Goal: Information Seeking & Learning: Find specific fact

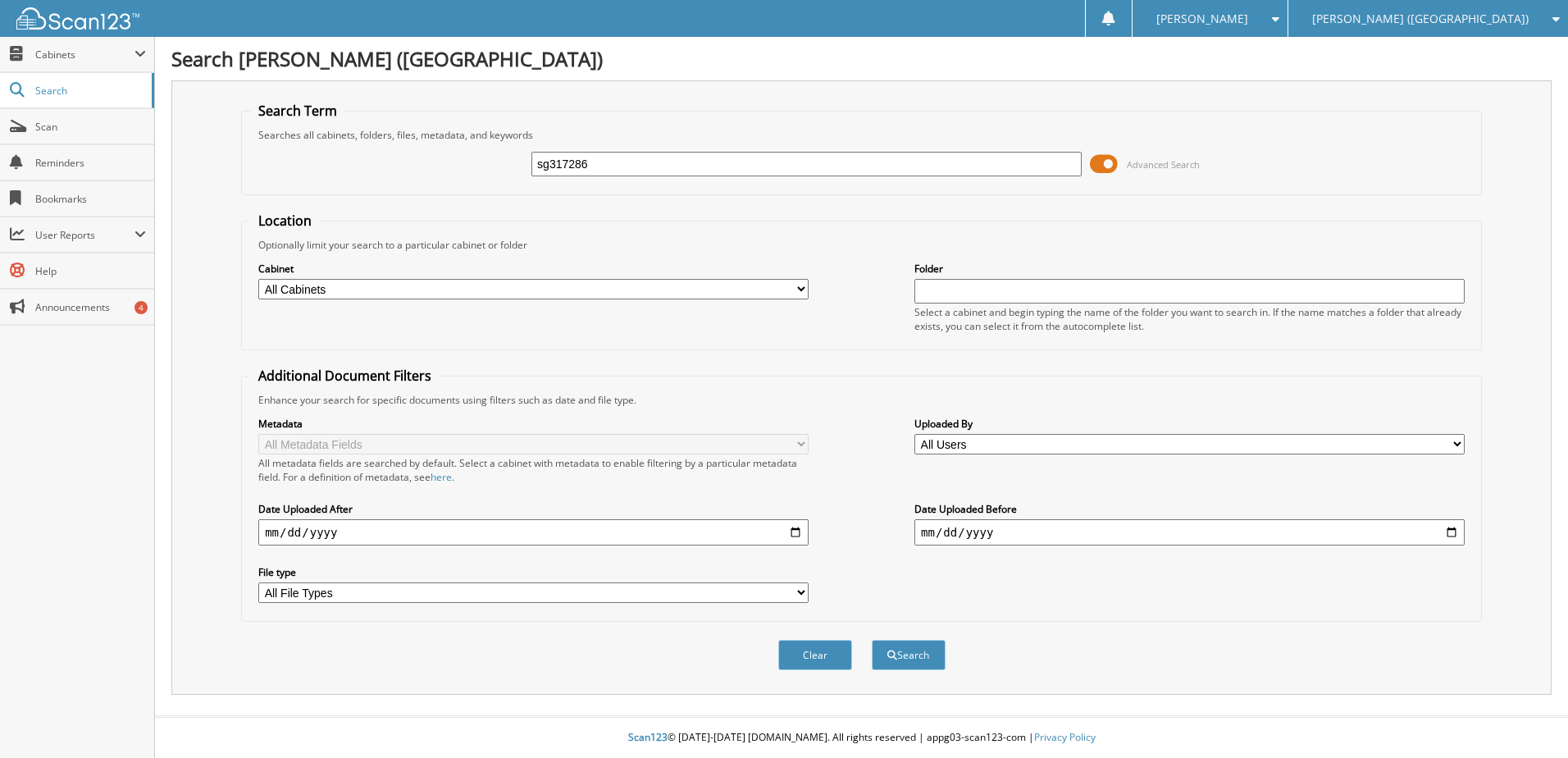
type input "sg317286"
click at [872, 640] on button "Search" at bounding box center [909, 655] width 74 height 30
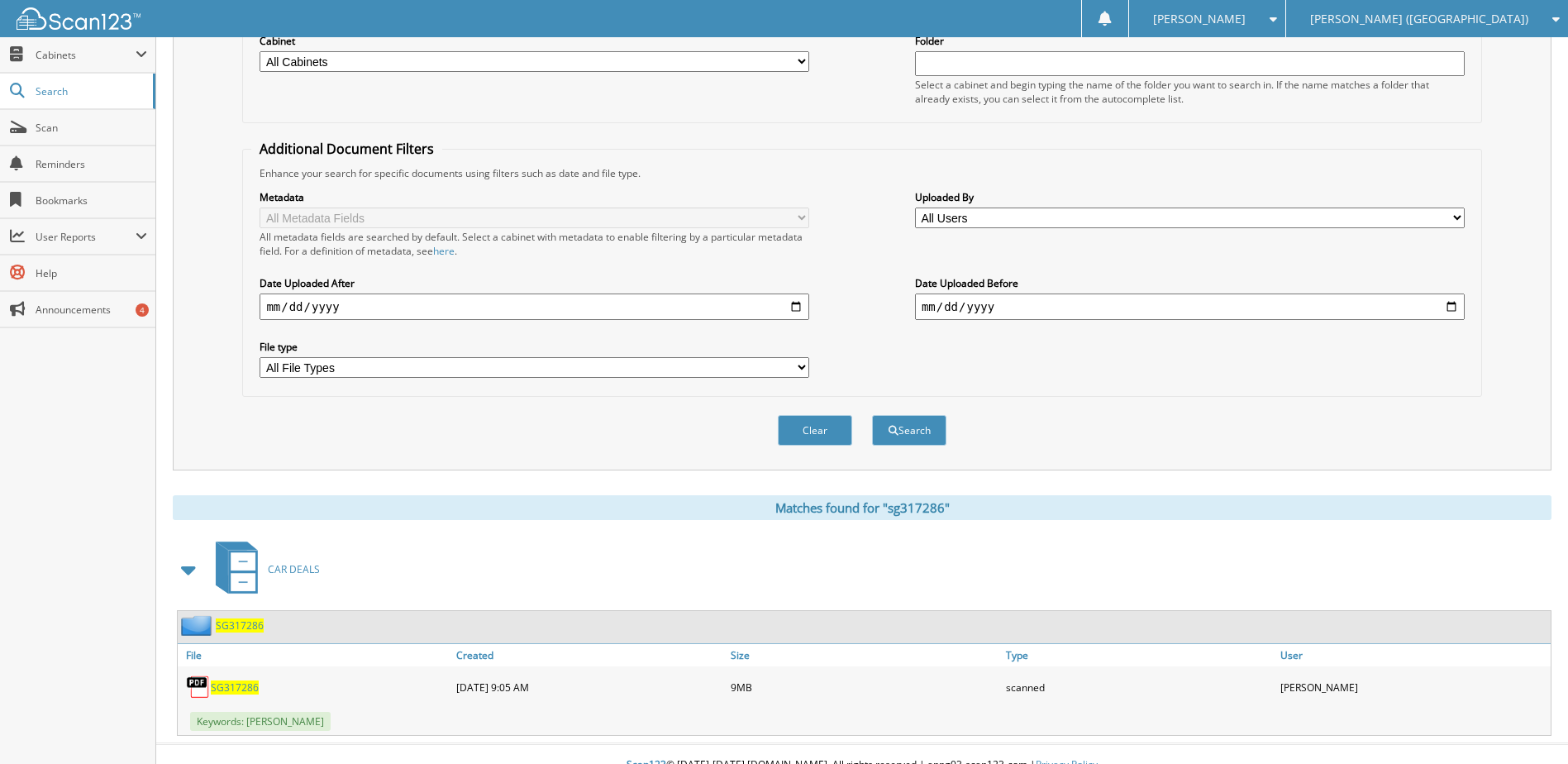
scroll to position [248, 0]
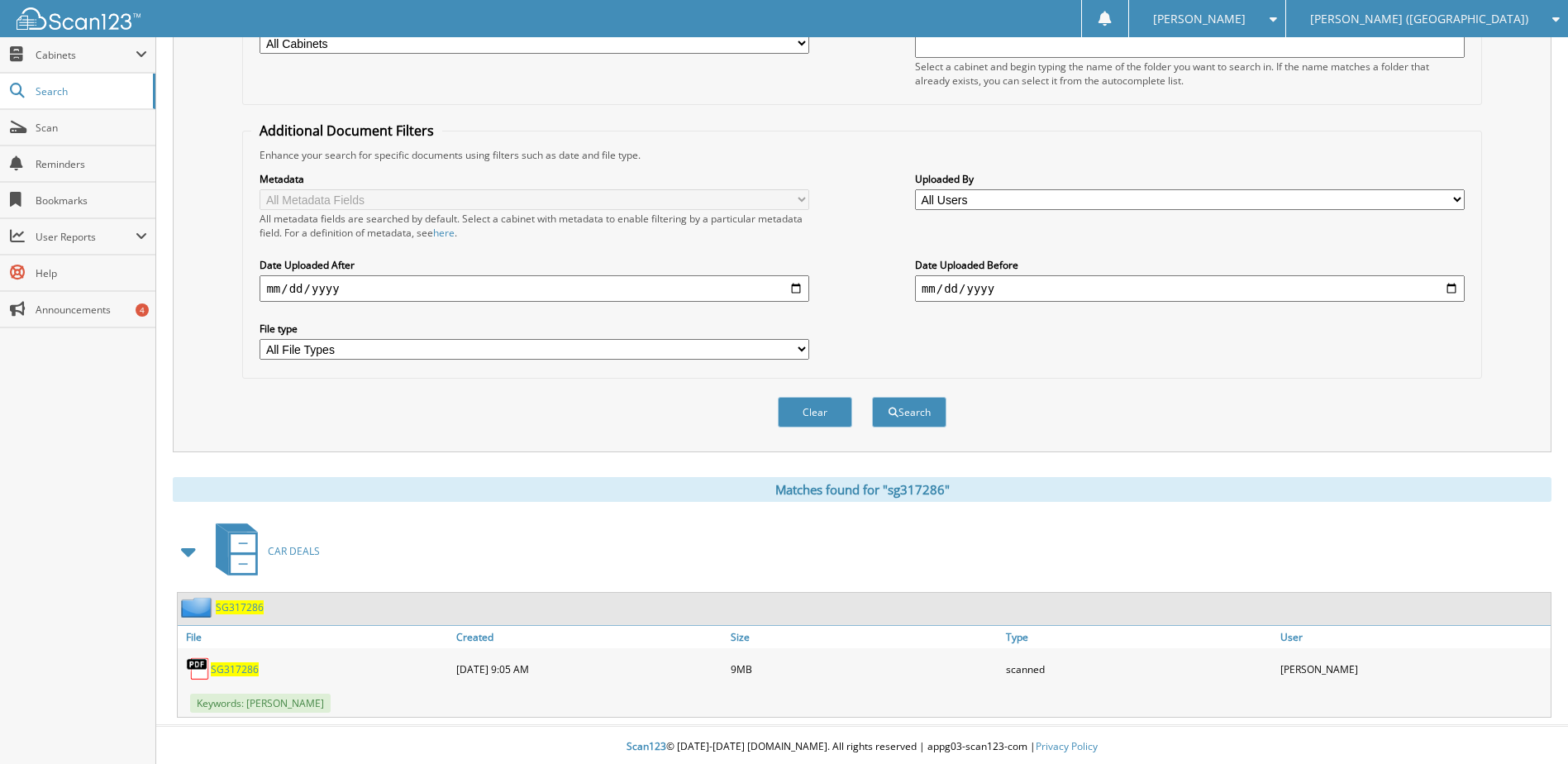
click at [216, 671] on span "SG317286" at bounding box center [235, 670] width 48 height 14
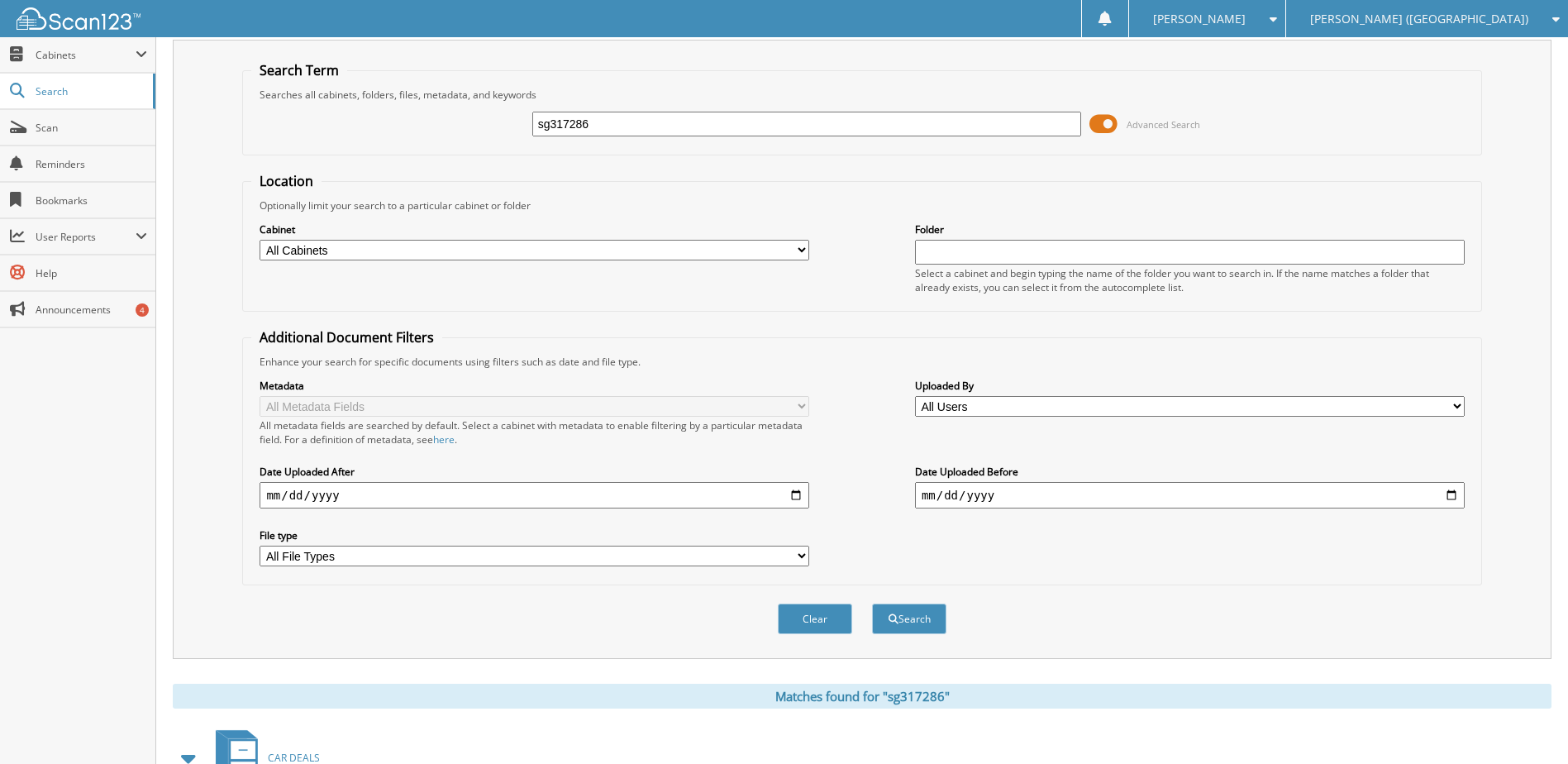
scroll to position [0, 0]
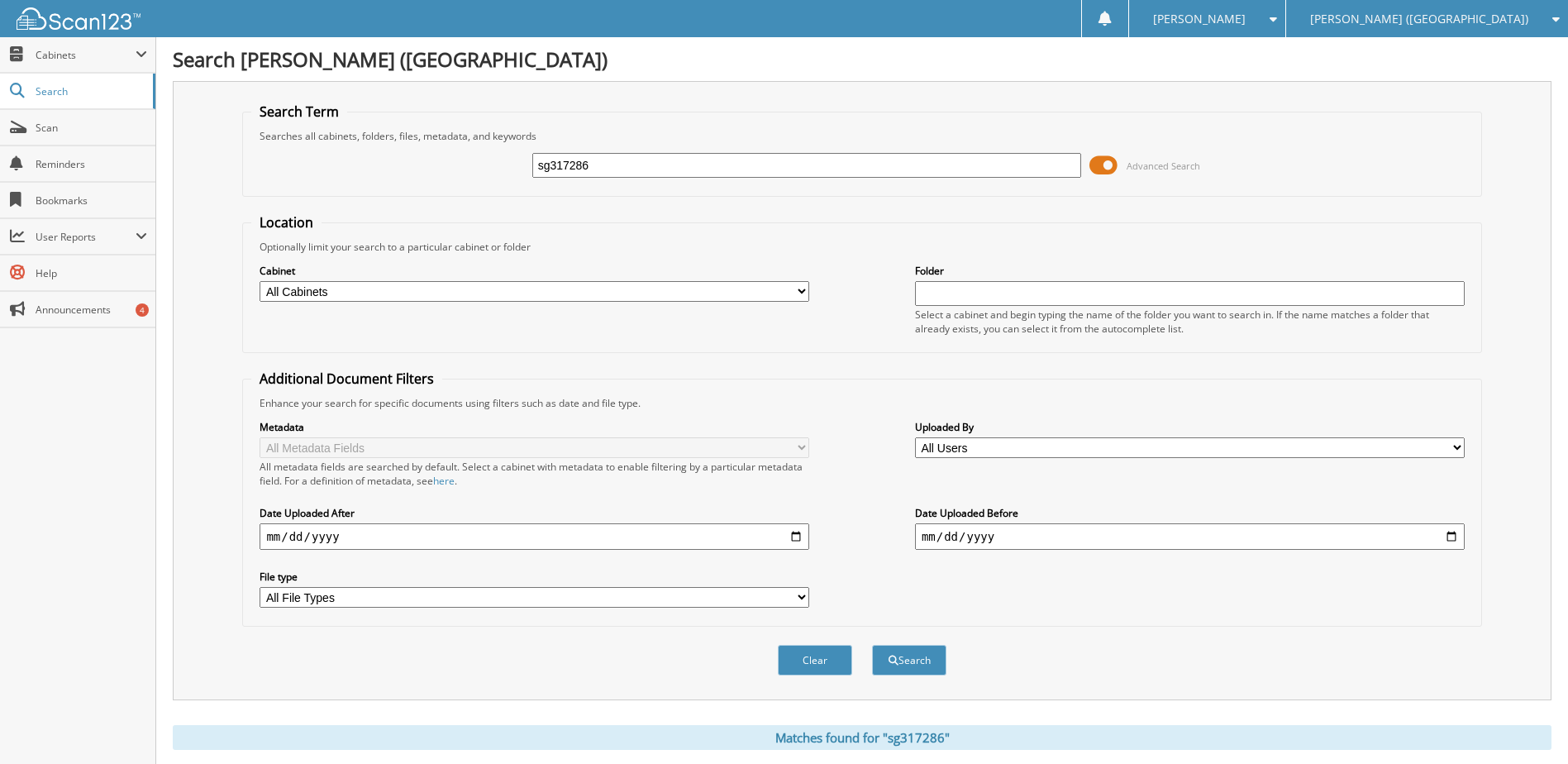
click at [584, 156] on input "sg317286" at bounding box center [807, 165] width 549 height 25
type input "sg399409"
click at [872, 645] on button "Search" at bounding box center [909, 660] width 75 height 30
click at [585, 175] on input "sg399409" at bounding box center [807, 165] width 549 height 25
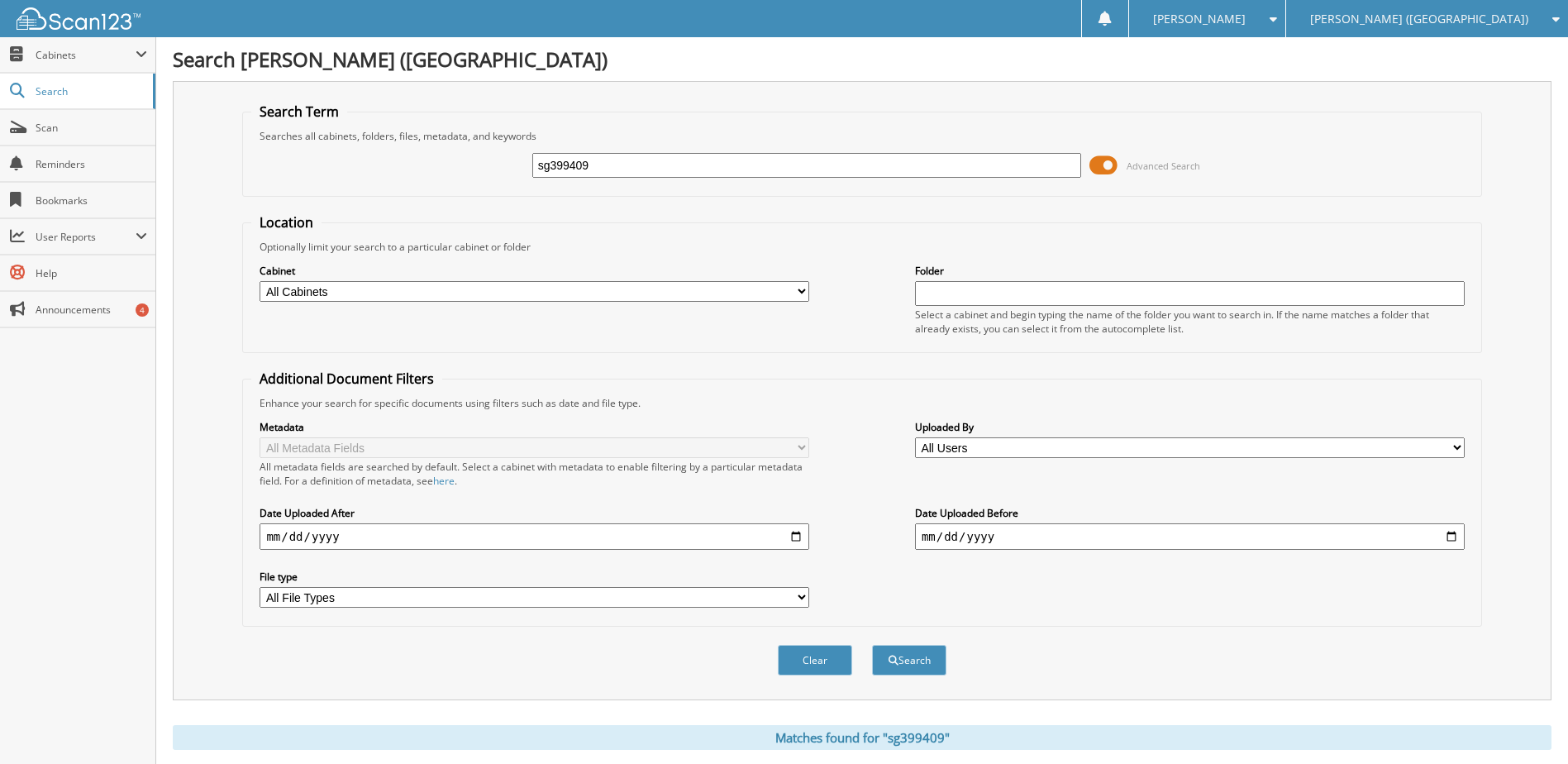
click at [585, 175] on input "sg399409" at bounding box center [807, 165] width 549 height 25
type input "sg333699"
click at [872, 645] on button "Search" at bounding box center [909, 660] width 75 height 30
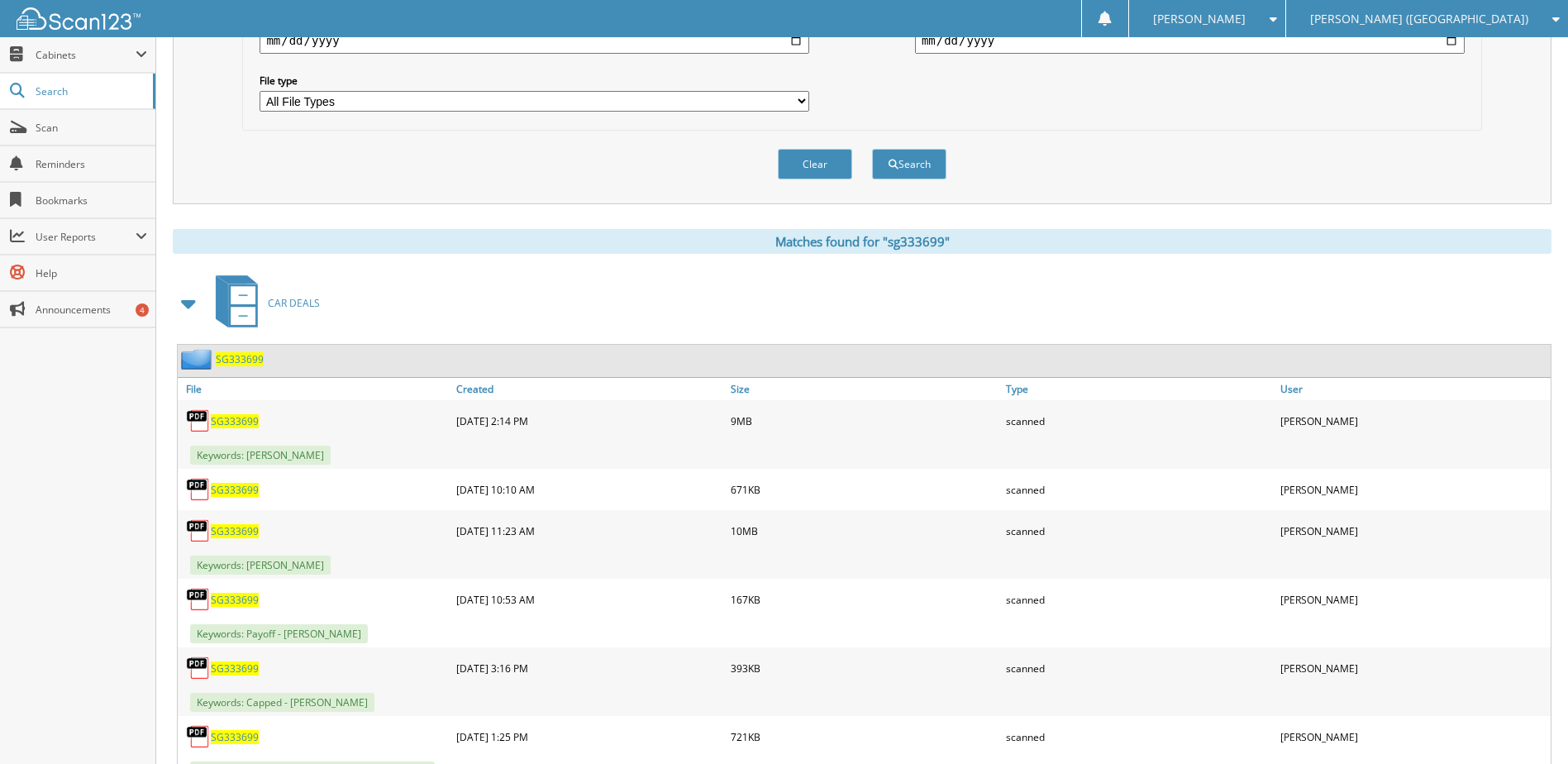
scroll to position [568, 0]
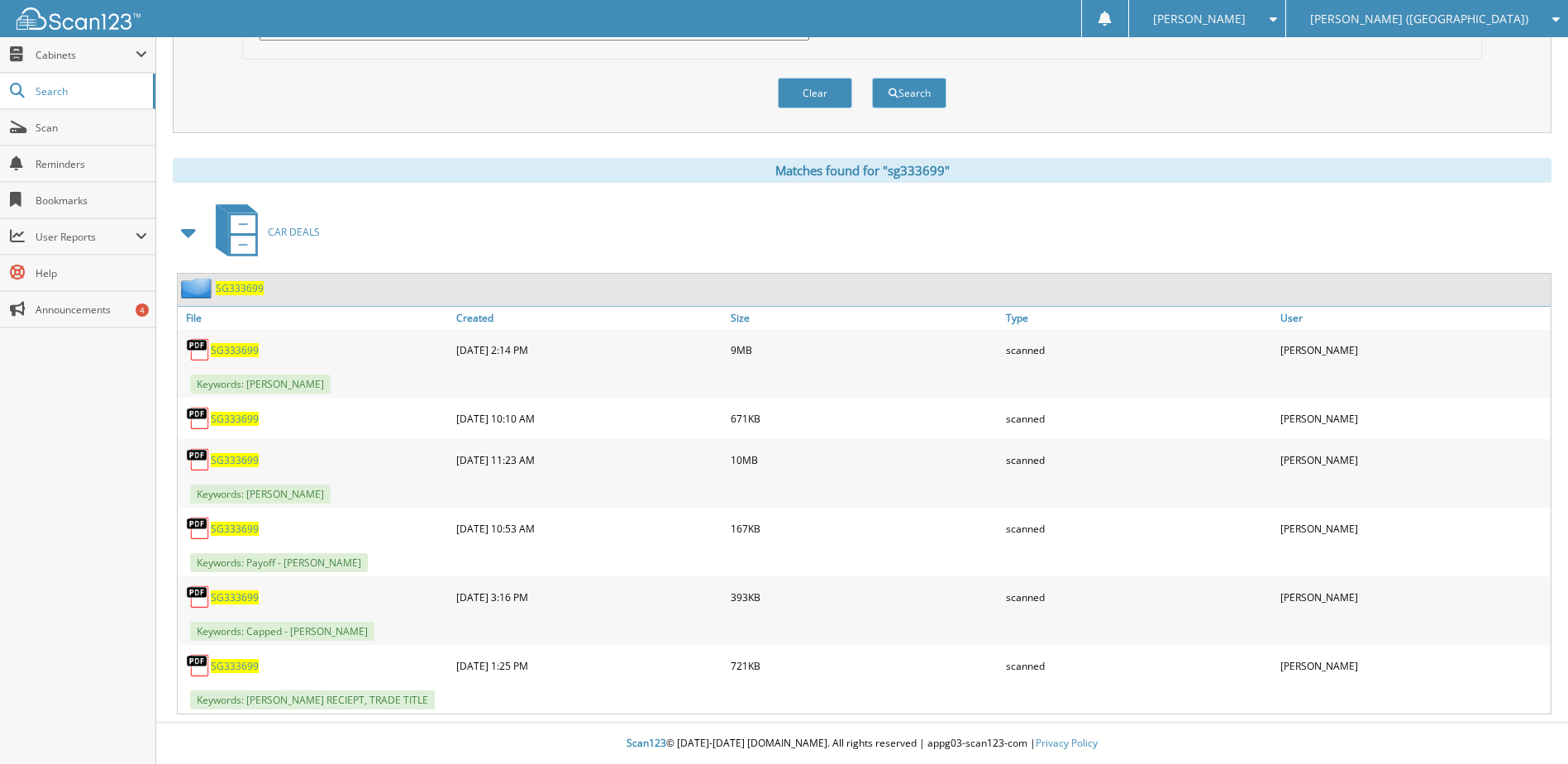
click at [236, 459] on span "SG333699" at bounding box center [235, 461] width 48 height 14
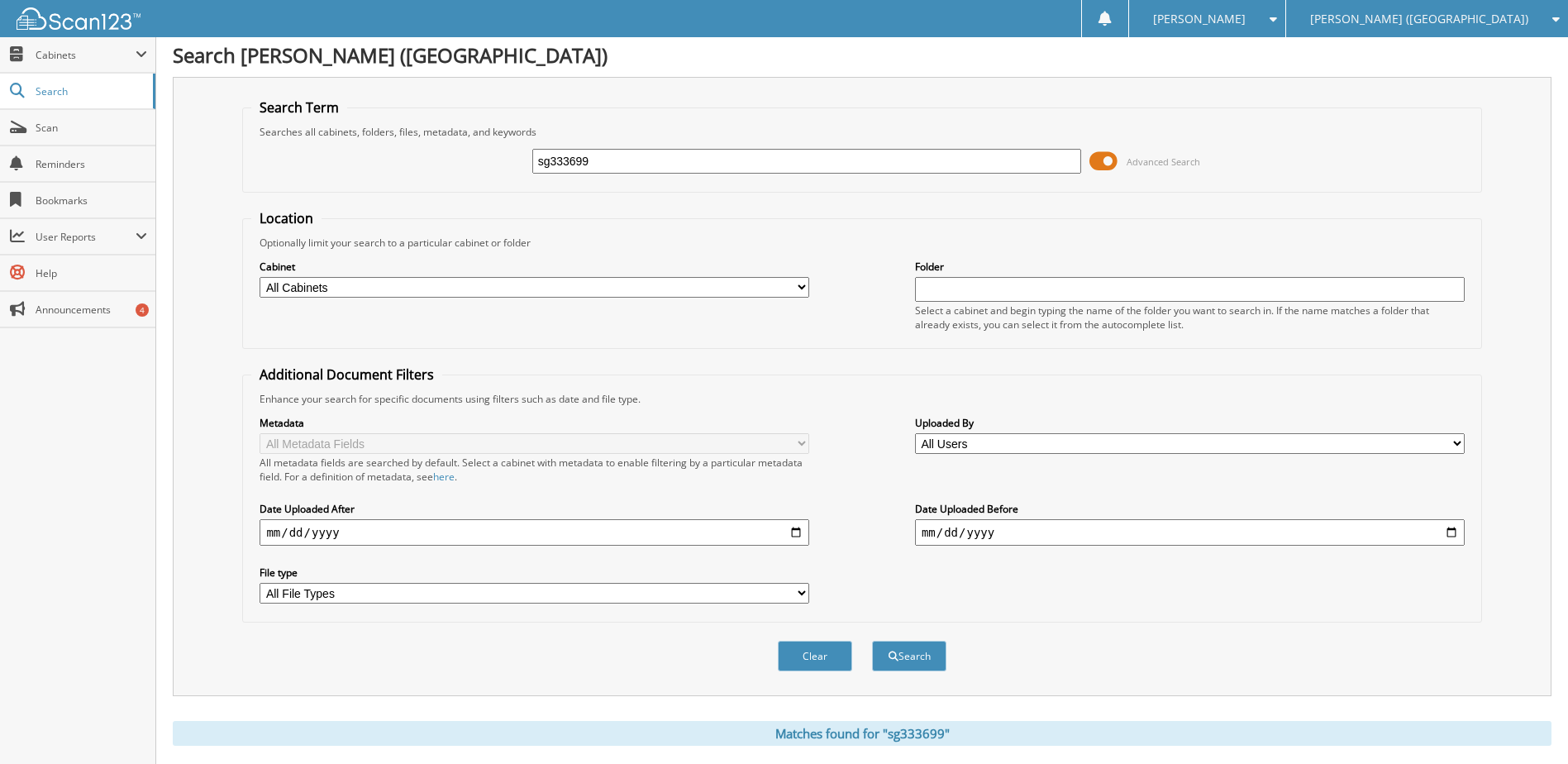
scroll to position [0, 0]
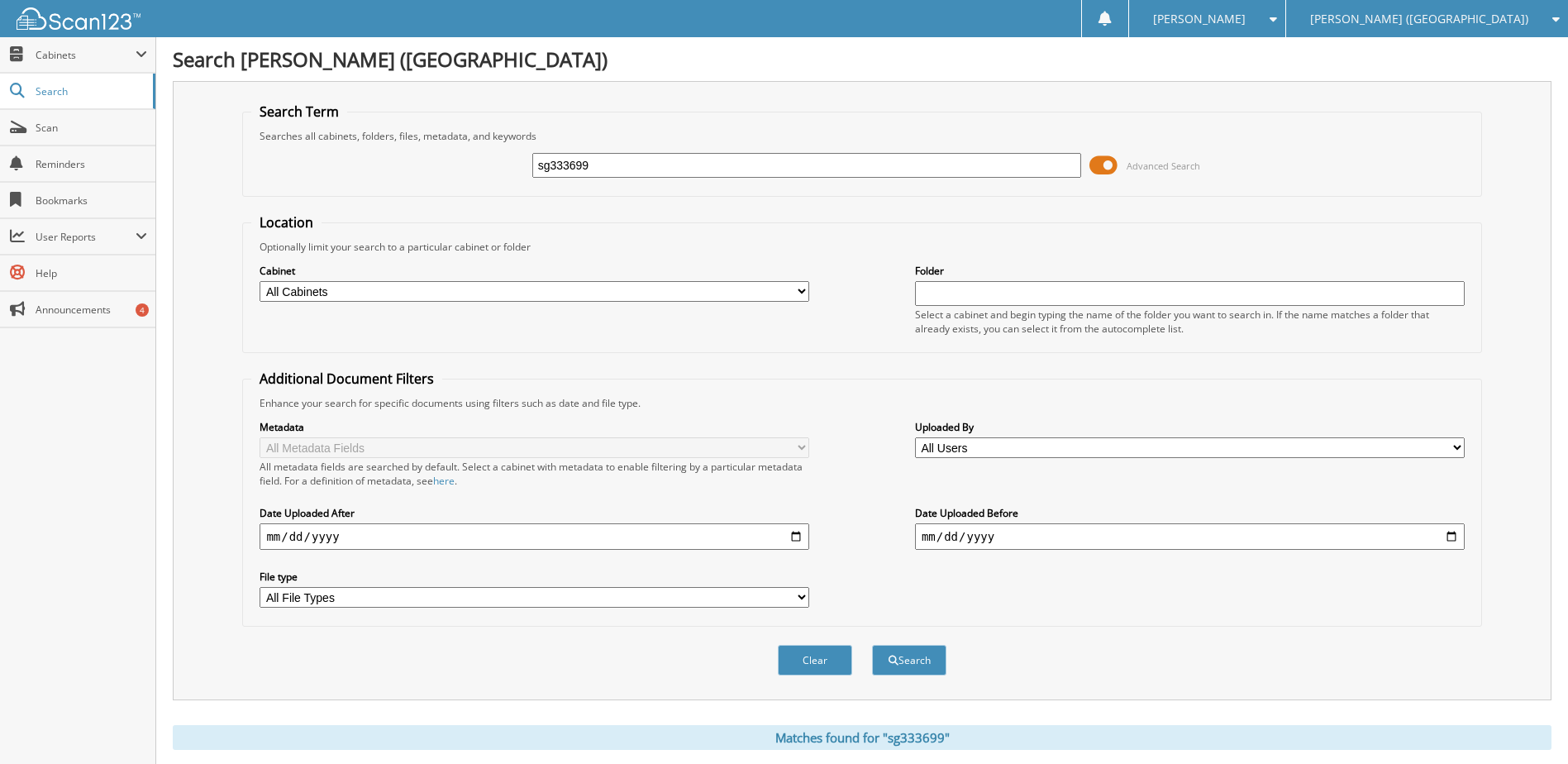
click at [563, 172] on input "sg333699" at bounding box center [807, 165] width 549 height 25
type input "sg686546"
click at [872, 645] on button "Search" at bounding box center [909, 660] width 75 height 30
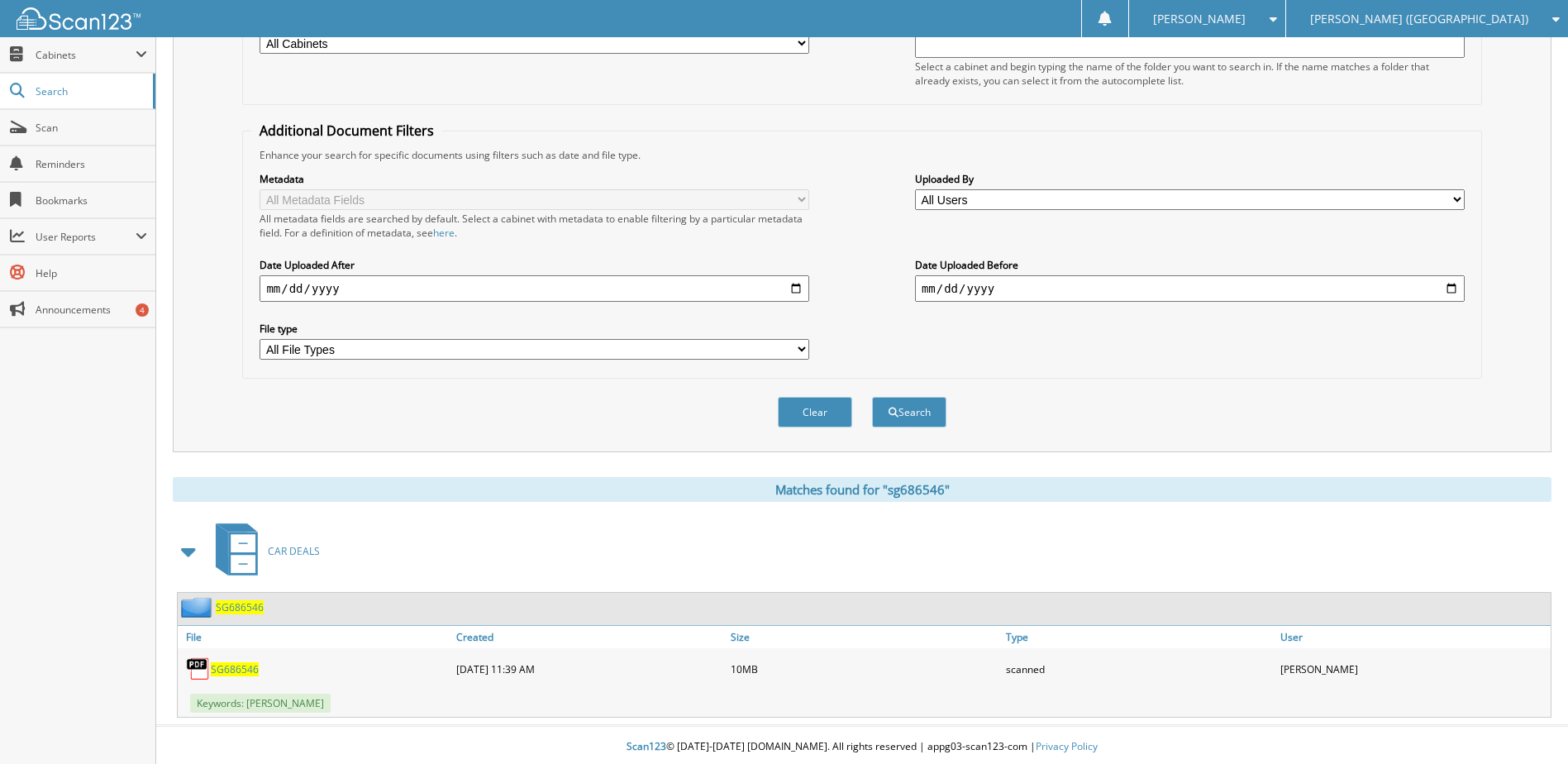
click at [234, 665] on span "SG686546" at bounding box center [235, 670] width 48 height 14
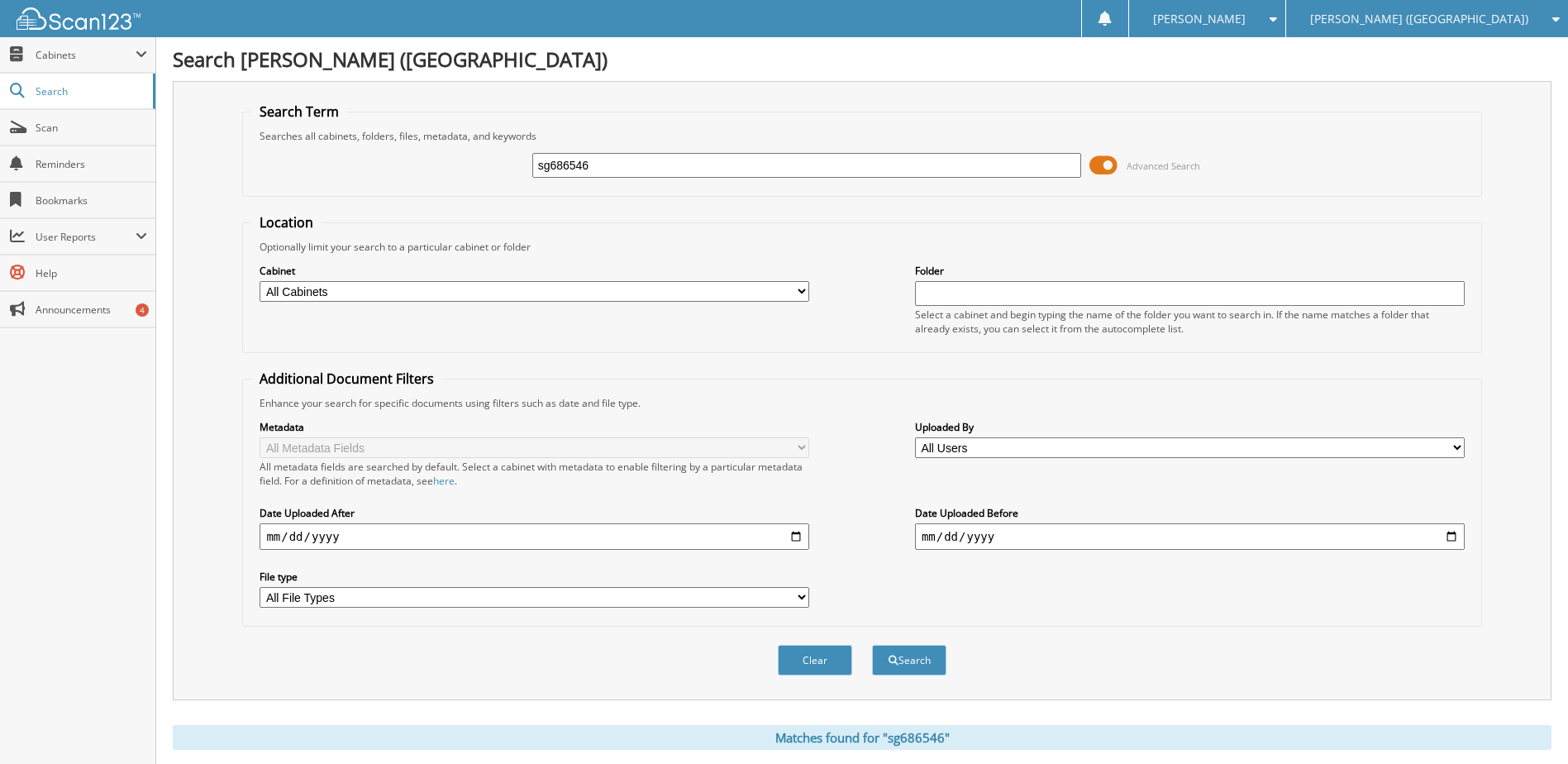
click at [556, 167] on input "sg686546" at bounding box center [807, 165] width 549 height 25
type input "t7863870"
click at [872, 645] on button "Search" at bounding box center [909, 660] width 75 height 30
click at [570, 172] on input "t7863870" at bounding box center [807, 165] width 549 height 25
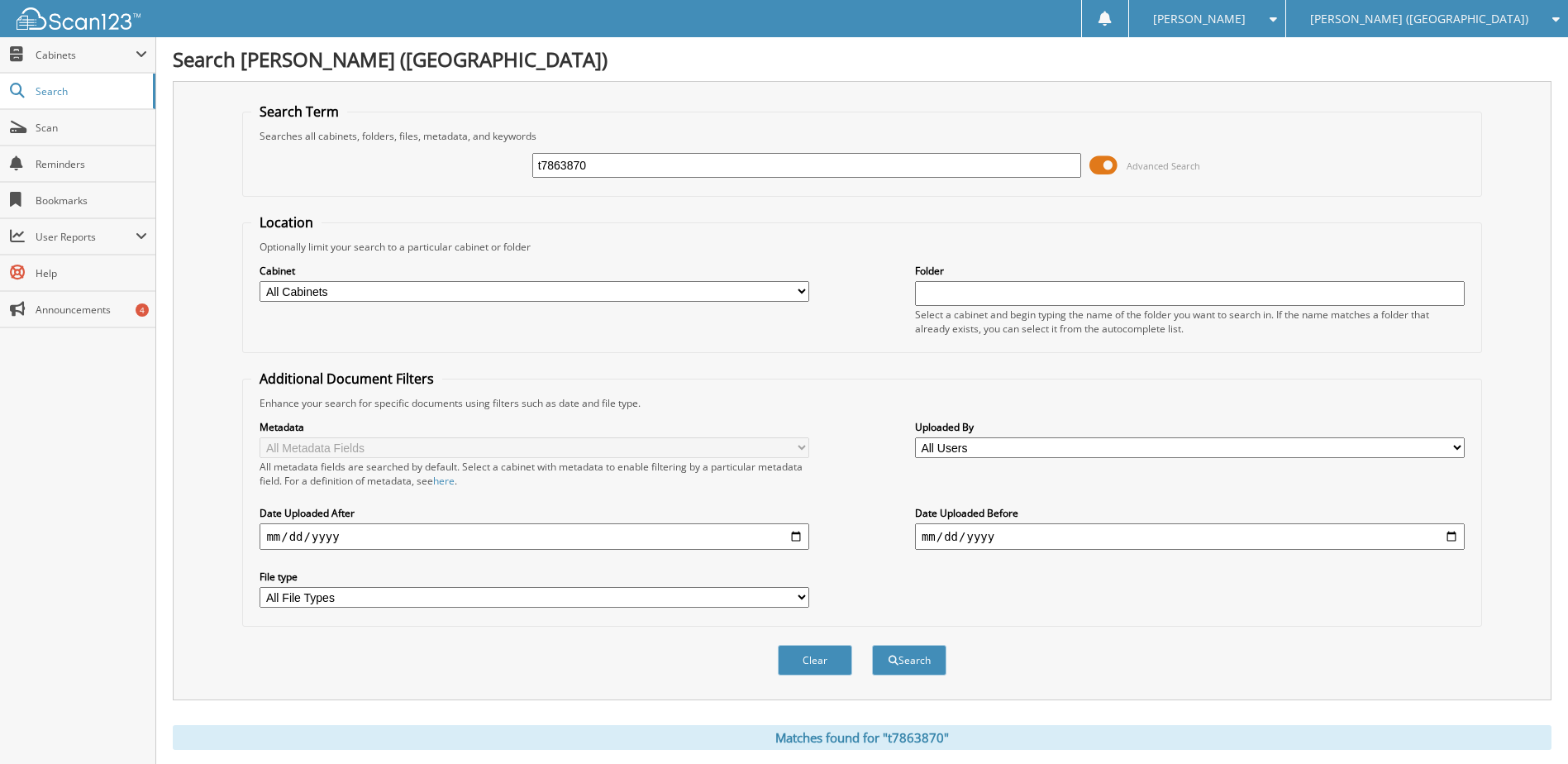
click at [569, 172] on input "t7863870" at bounding box center [807, 165] width 549 height 25
type input "sg292667"
click at [872, 645] on button "Search" at bounding box center [909, 660] width 75 height 30
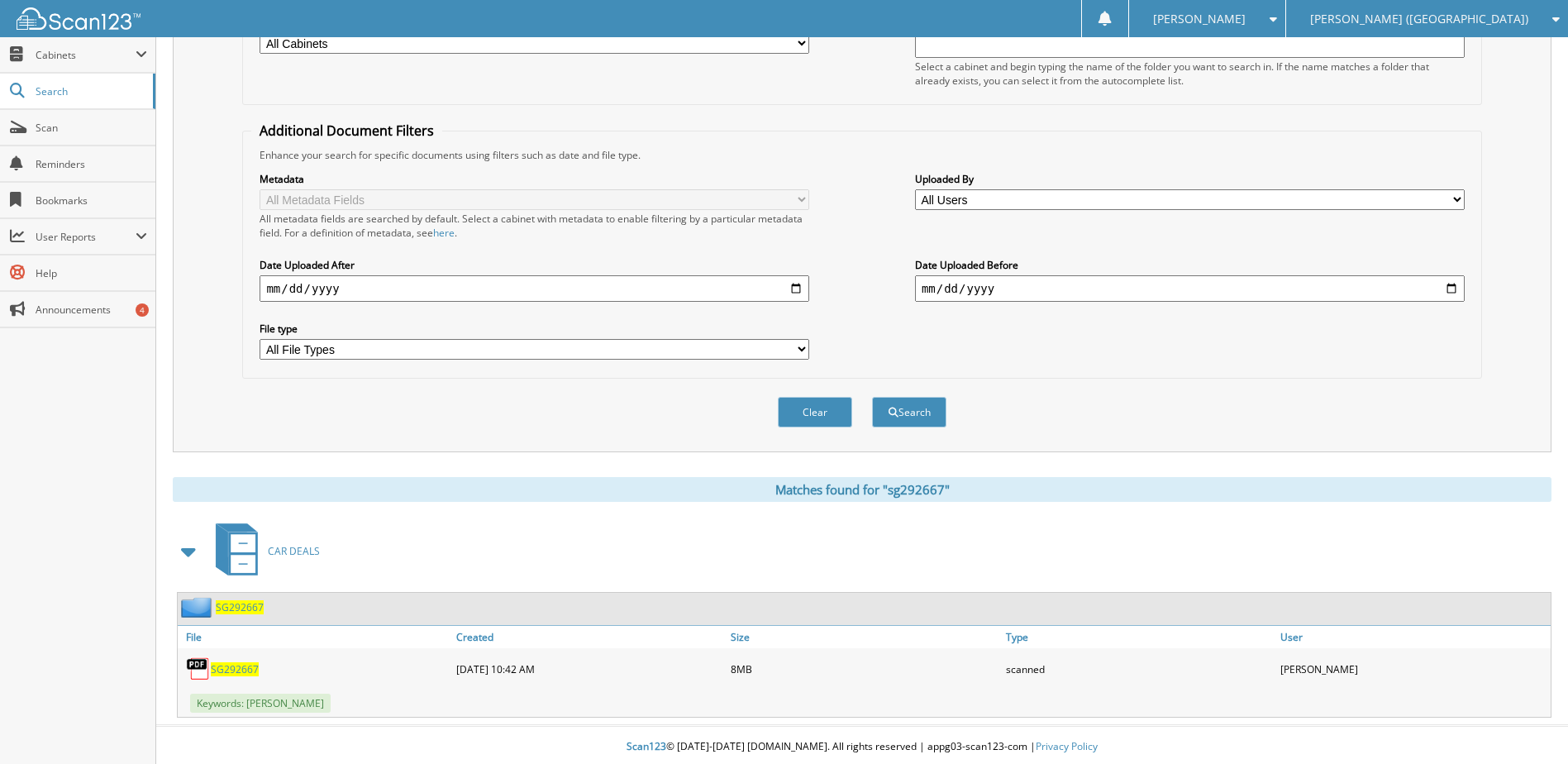
click at [239, 672] on span "SG292667" at bounding box center [235, 670] width 48 height 14
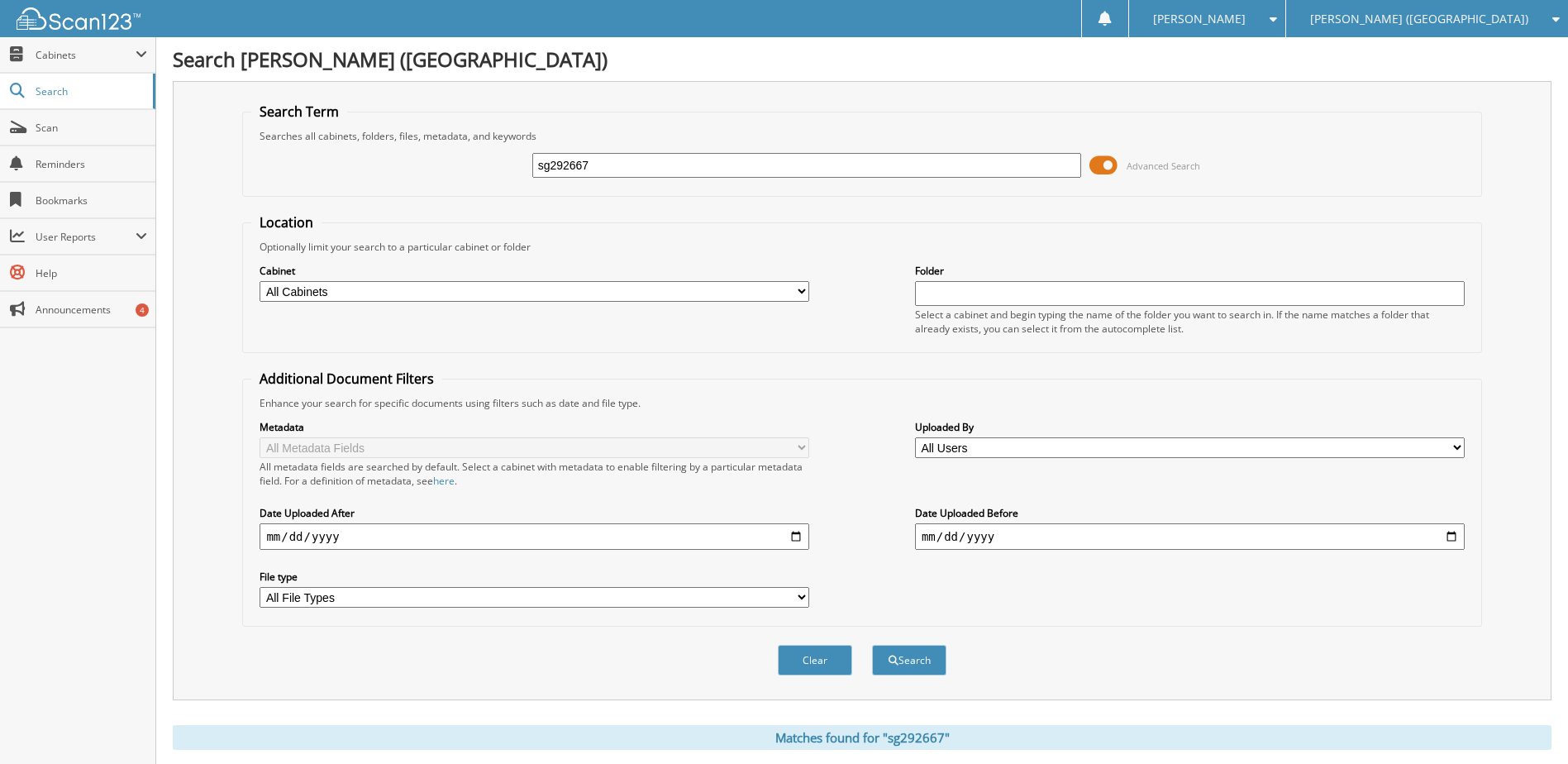
click at [589, 165] on input "sg292667" at bounding box center [807, 165] width 549 height 25
type input "kb077265"
click at [872, 645] on button "Search" at bounding box center [909, 660] width 75 height 30
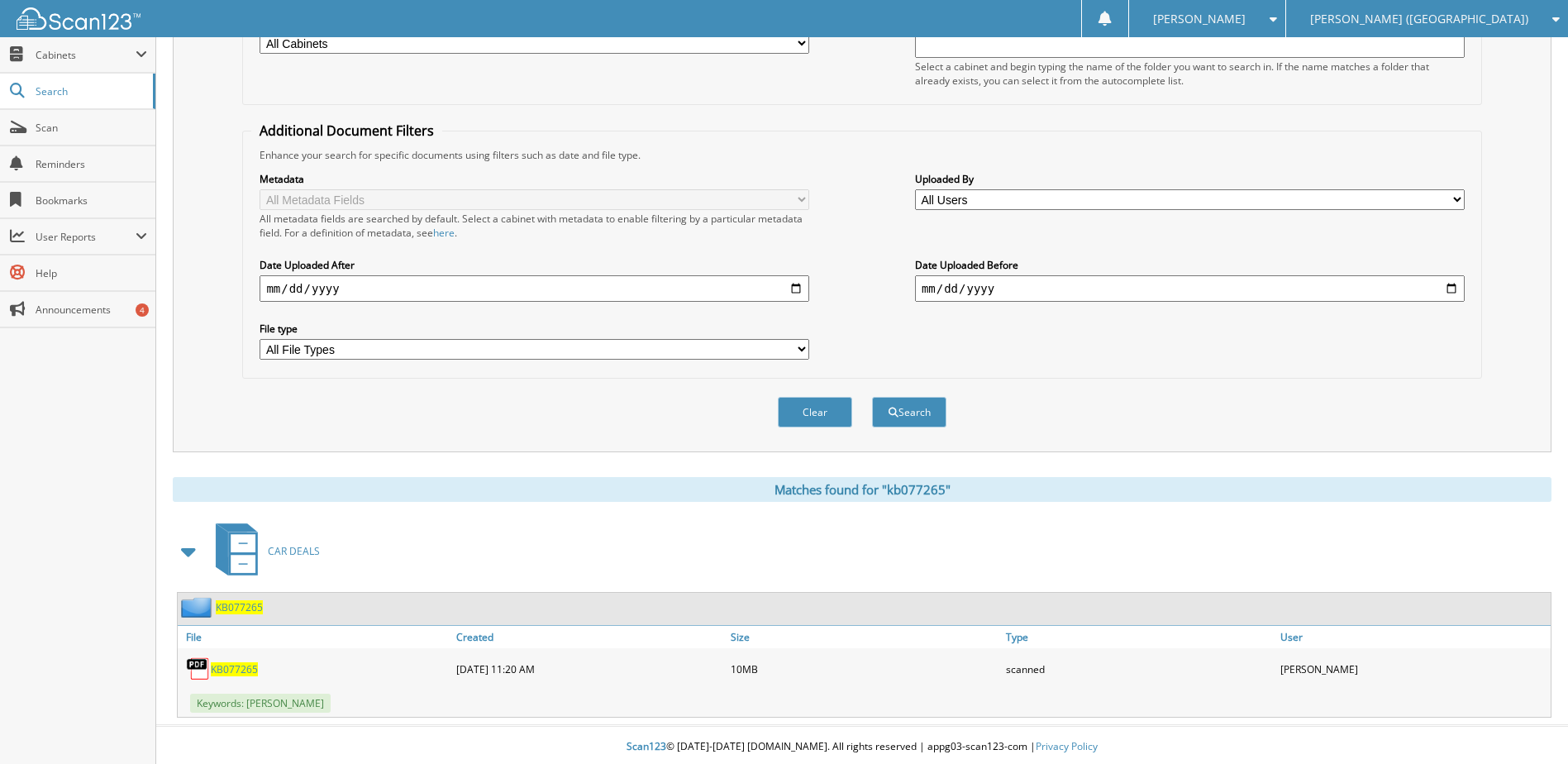
click at [245, 676] on span "KB077265" at bounding box center [234, 670] width 47 height 14
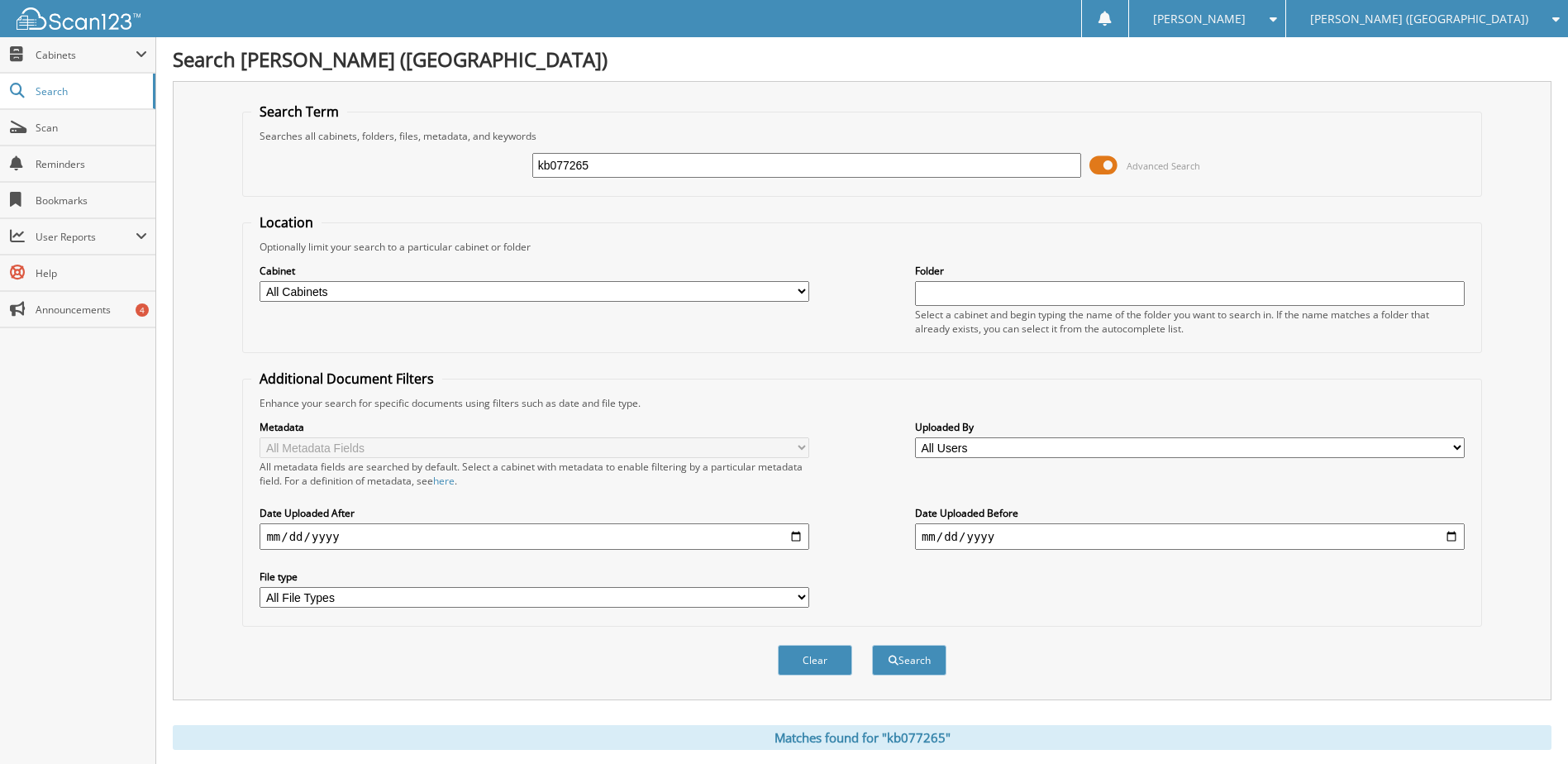
click at [588, 165] on input "kb077265" at bounding box center [807, 165] width 549 height 25
type input "s5378698"
click at [872, 645] on button "Search" at bounding box center [909, 660] width 75 height 30
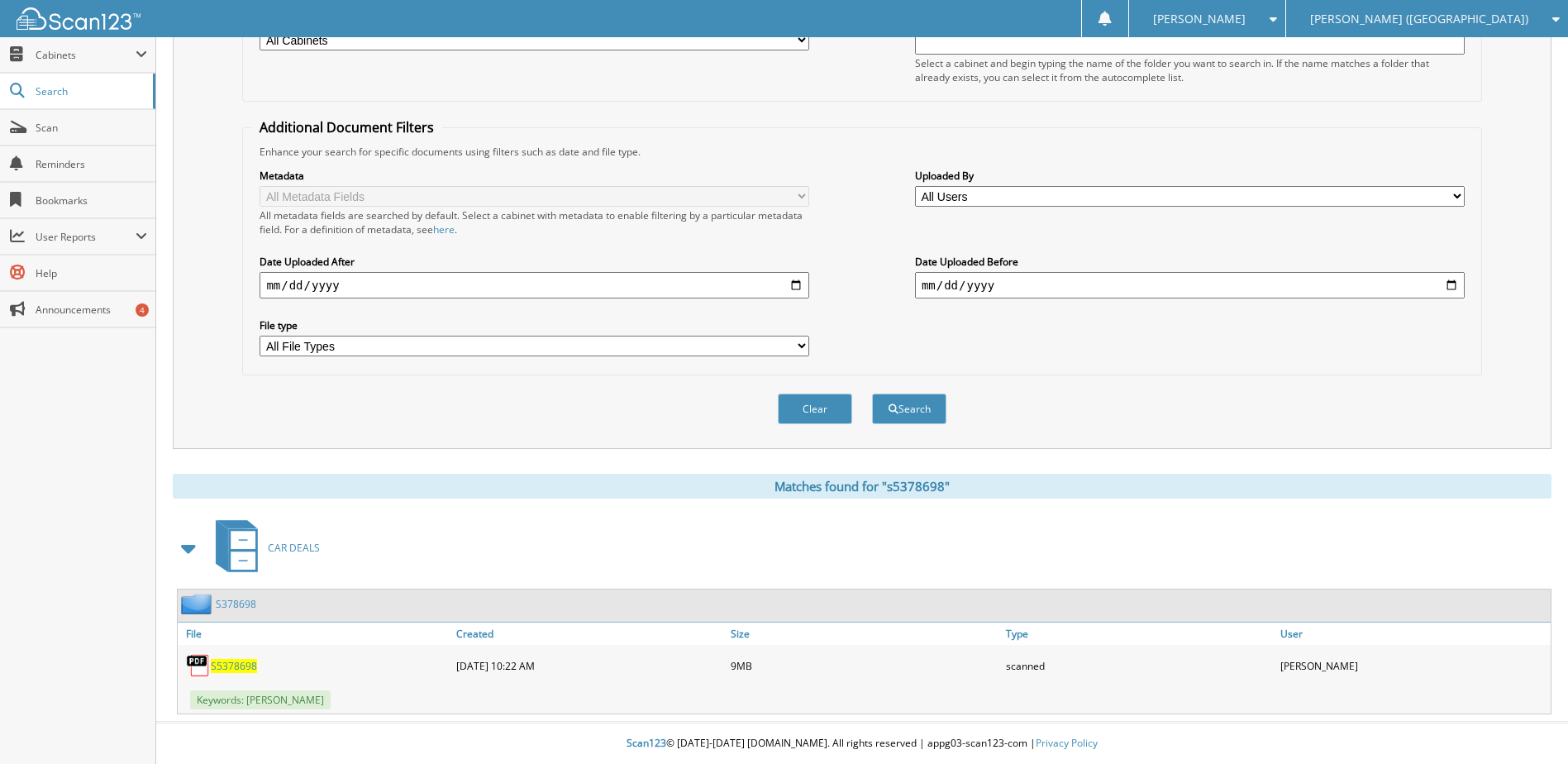
scroll to position [253, 0]
click at [242, 668] on span "S5378698" at bounding box center [234, 666] width 46 height 14
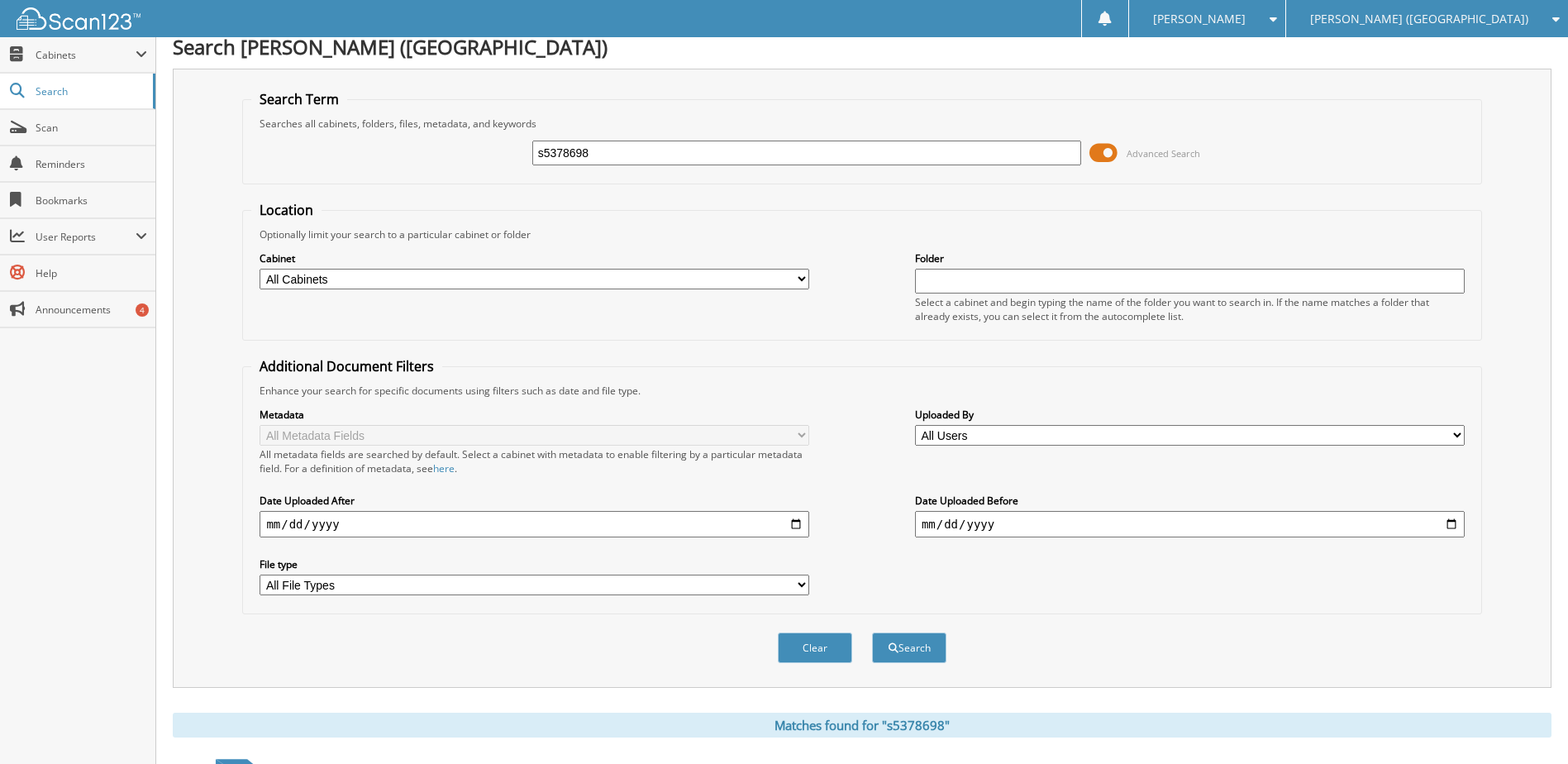
scroll to position [0, 0]
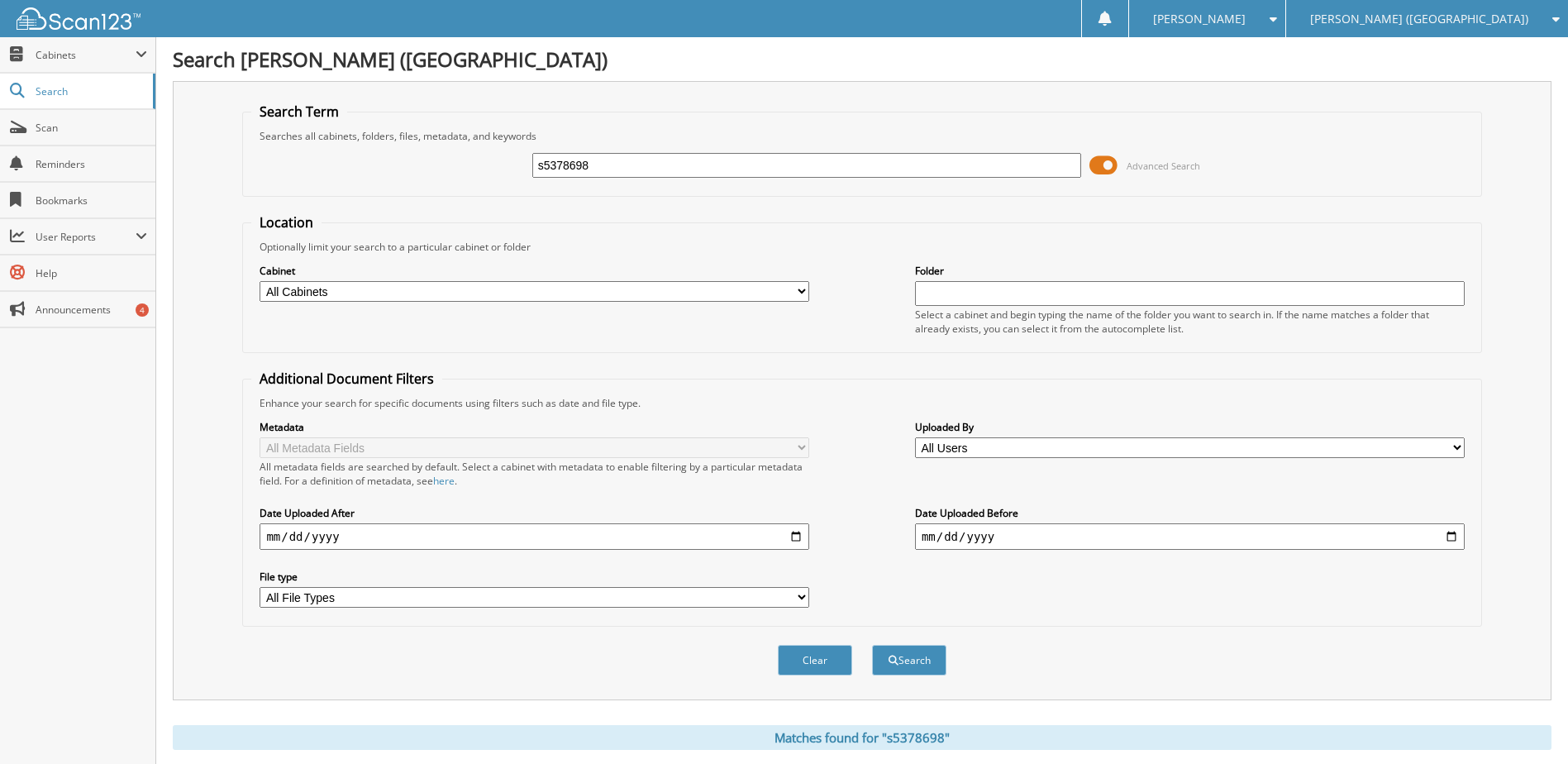
click at [572, 163] on input "s5378698" at bounding box center [807, 165] width 549 height 25
click at [572, 164] on input "s5378698" at bounding box center [807, 165] width 549 height 25
type input "pf180891"
click at [872, 645] on button "Search" at bounding box center [909, 660] width 75 height 30
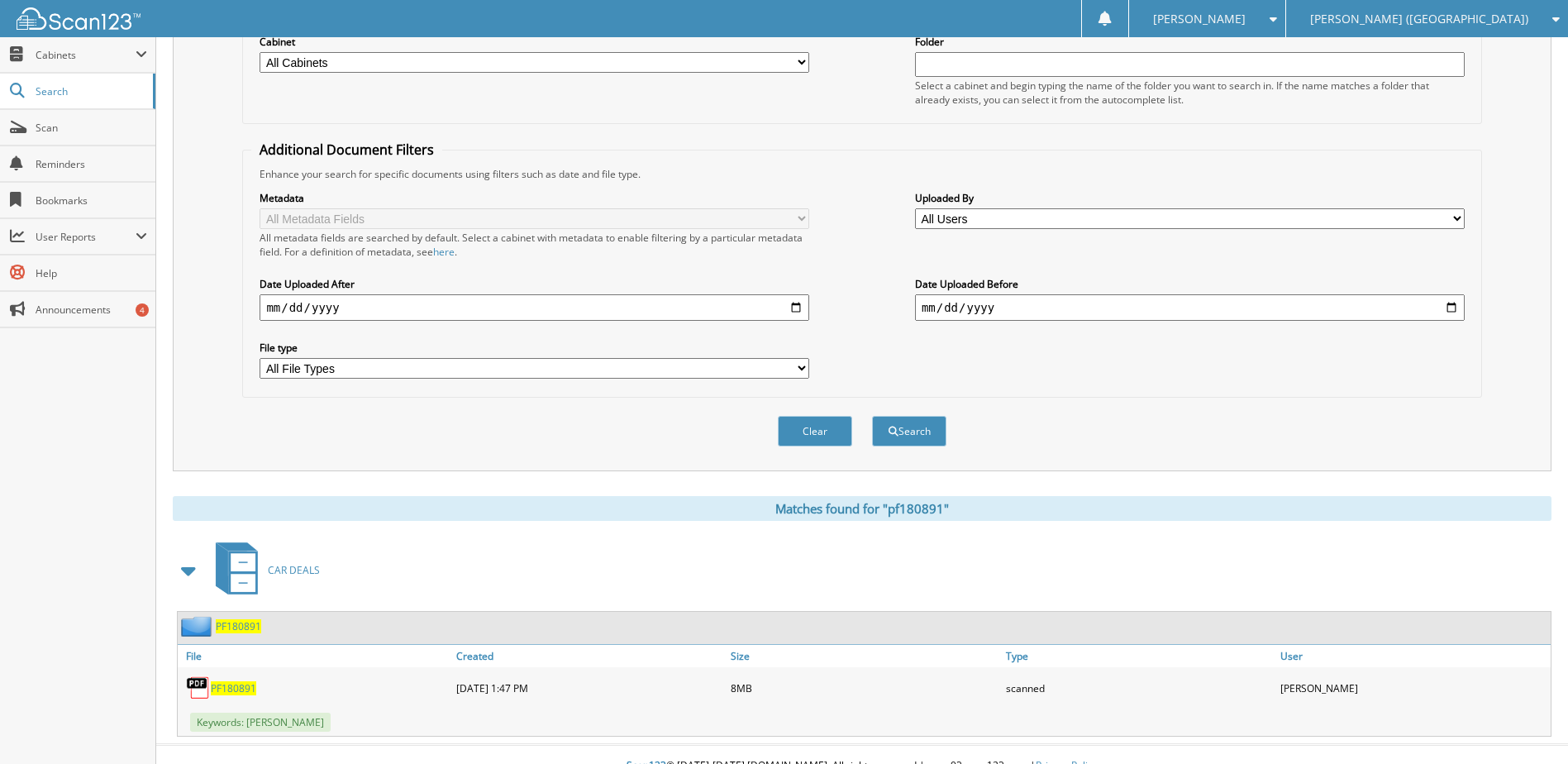
scroll to position [253, 0]
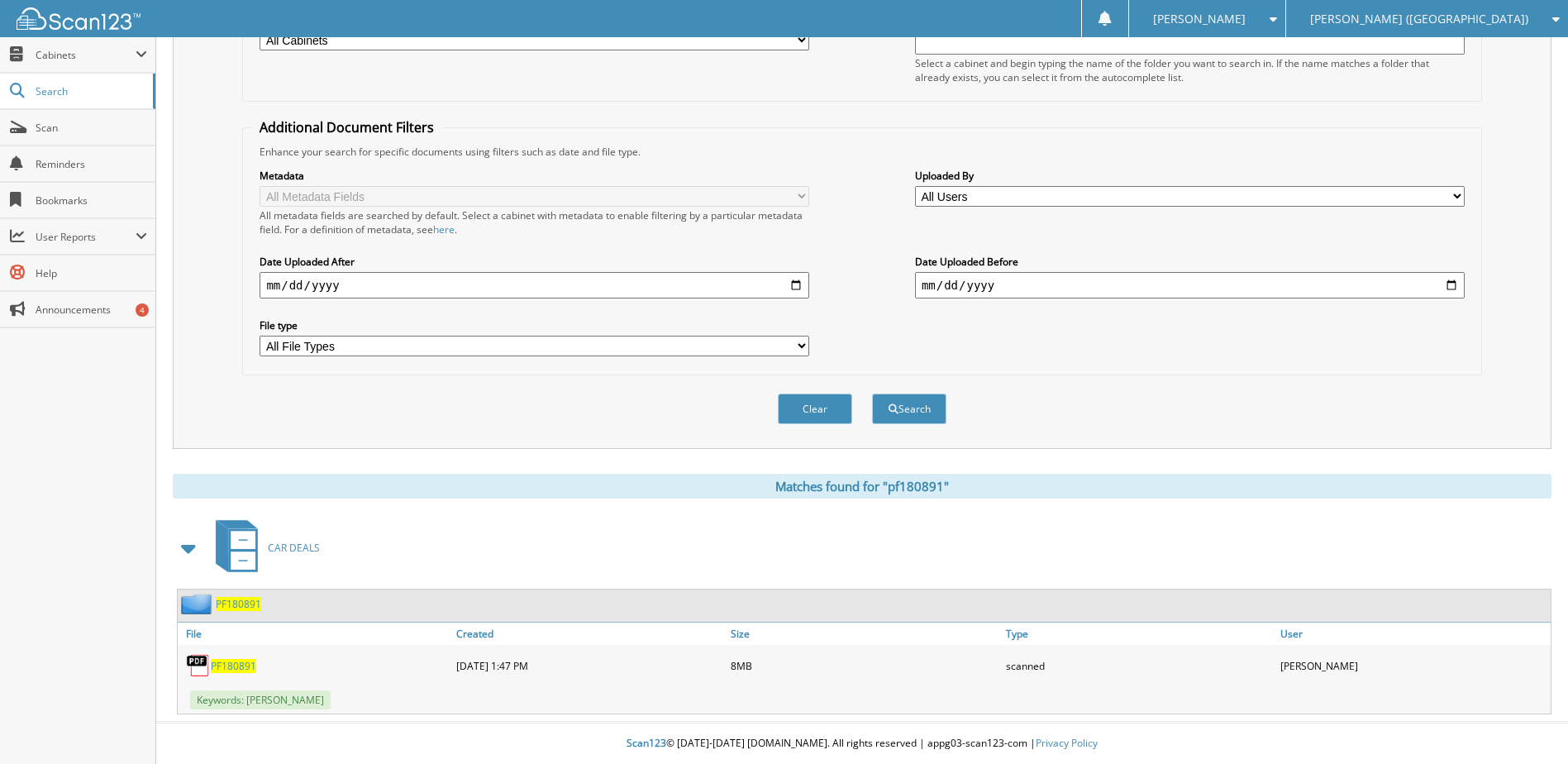
click at [228, 664] on span "PF180891" at bounding box center [233, 666] width 45 height 14
click at [53, 136] on link "Scan" at bounding box center [77, 128] width 156 height 36
